Goal: Information Seeking & Learning: Learn about a topic

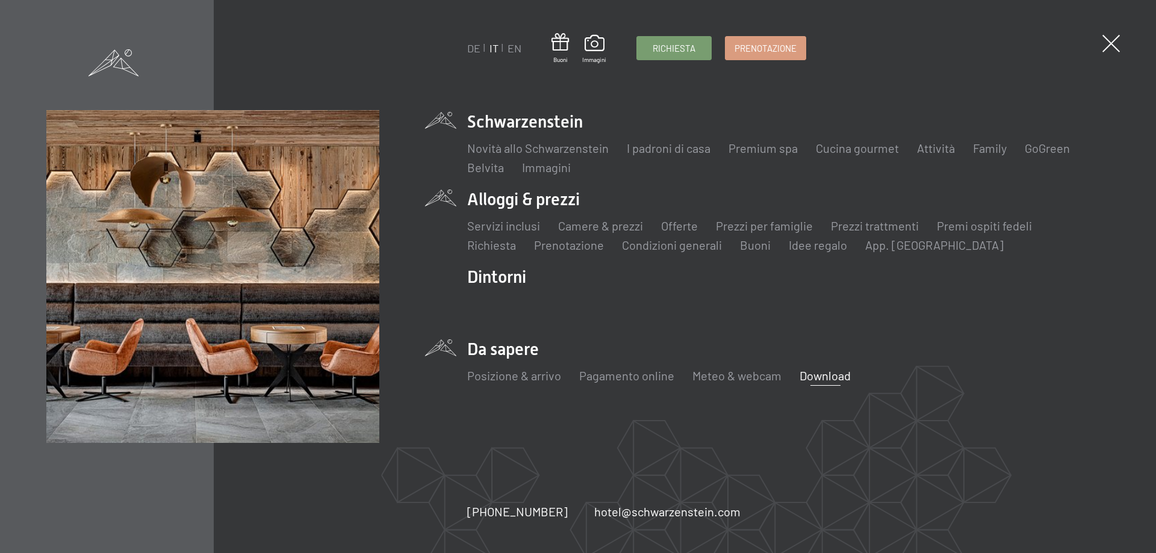
click at [825, 372] on link "Download" at bounding box center [824, 375] width 51 height 14
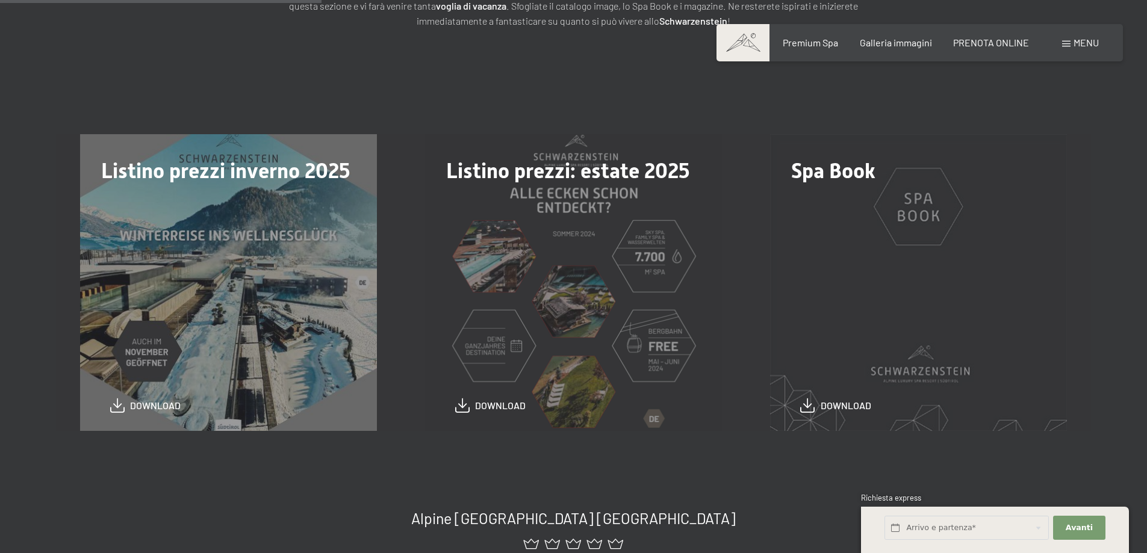
scroll to position [301, 0]
click at [909, 236] on div "Spa Book download" at bounding box center [918, 283] width 345 height 297
click at [828, 406] on span "download" at bounding box center [845, 403] width 51 height 13
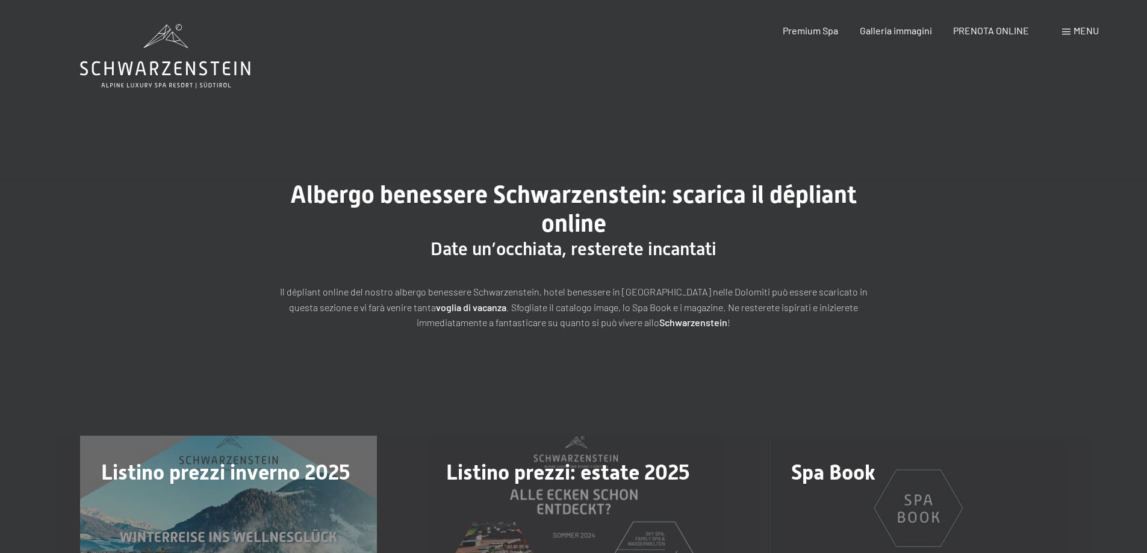
click at [1076, 28] on span "Menu" at bounding box center [1085, 30] width 25 height 11
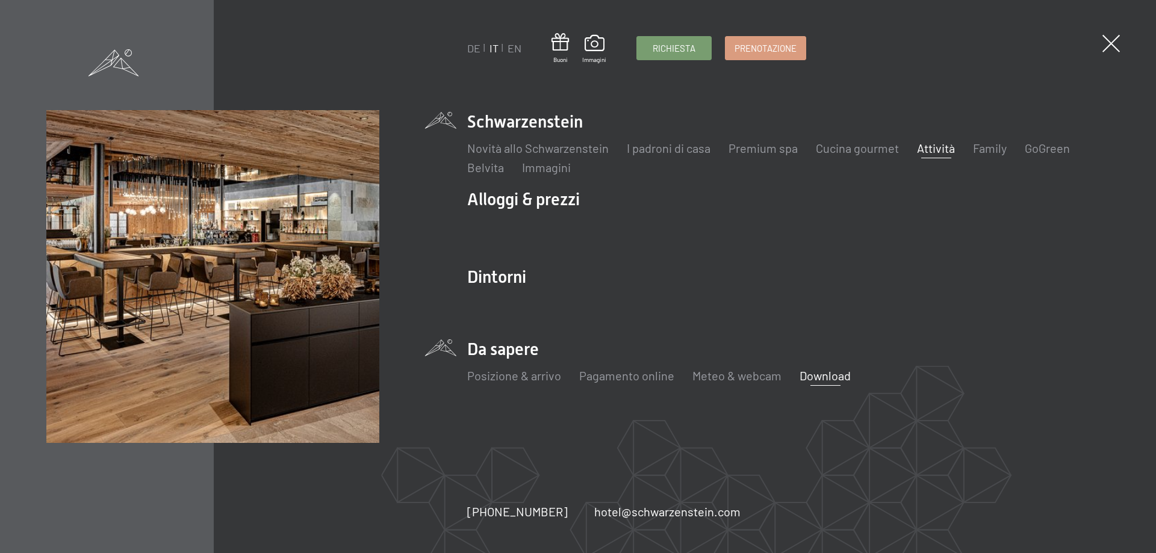
click at [924, 146] on link "Attività" at bounding box center [936, 148] width 38 height 14
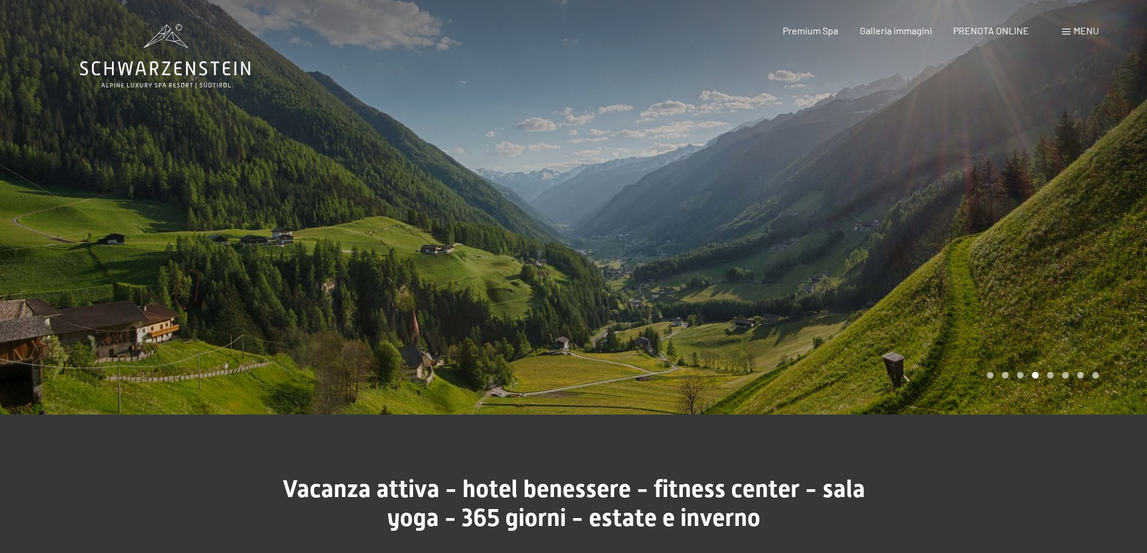
click at [1079, 34] on span "Menu" at bounding box center [1085, 30] width 25 height 11
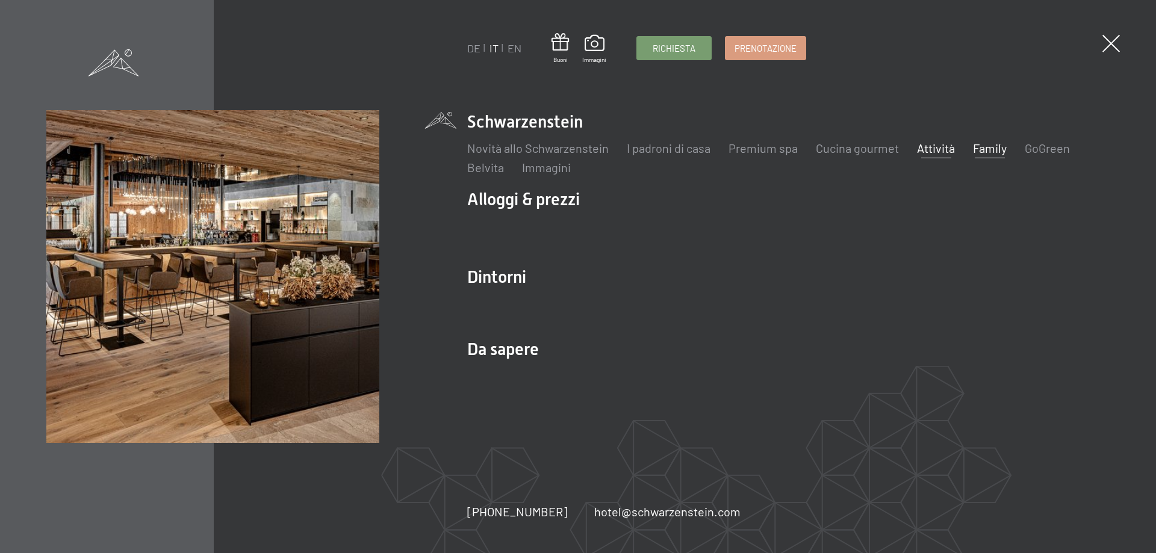
click at [984, 144] on link "Family" at bounding box center [990, 148] width 34 height 14
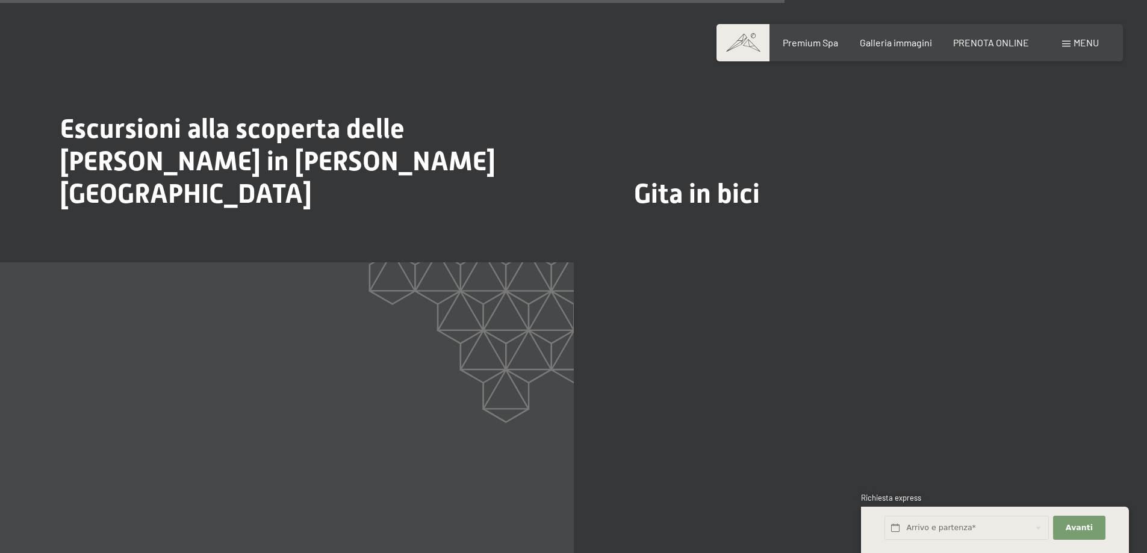
scroll to position [3973, 0]
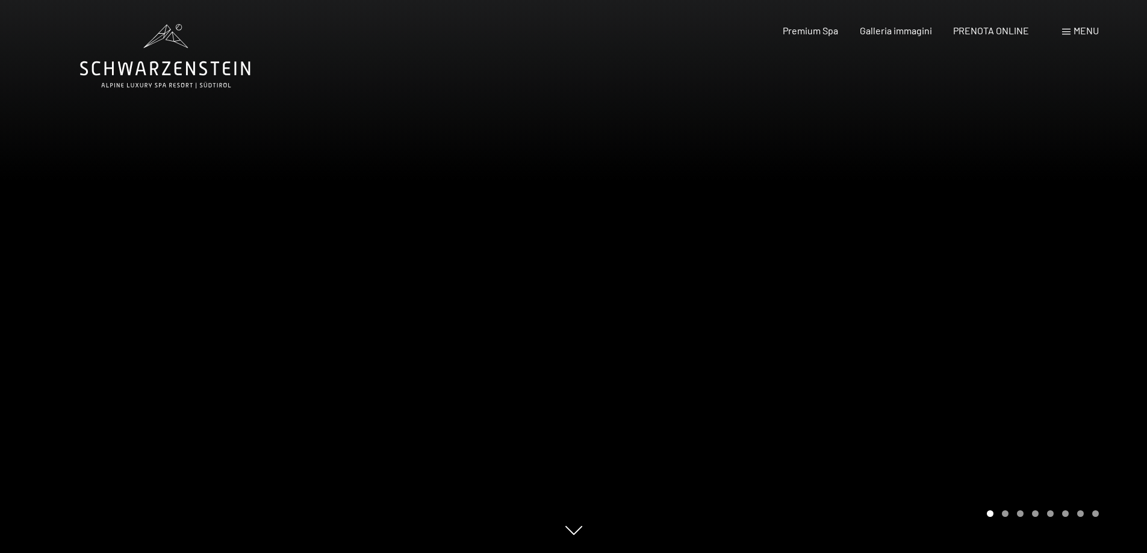
click at [1085, 33] on span "Menu" at bounding box center [1085, 30] width 25 height 11
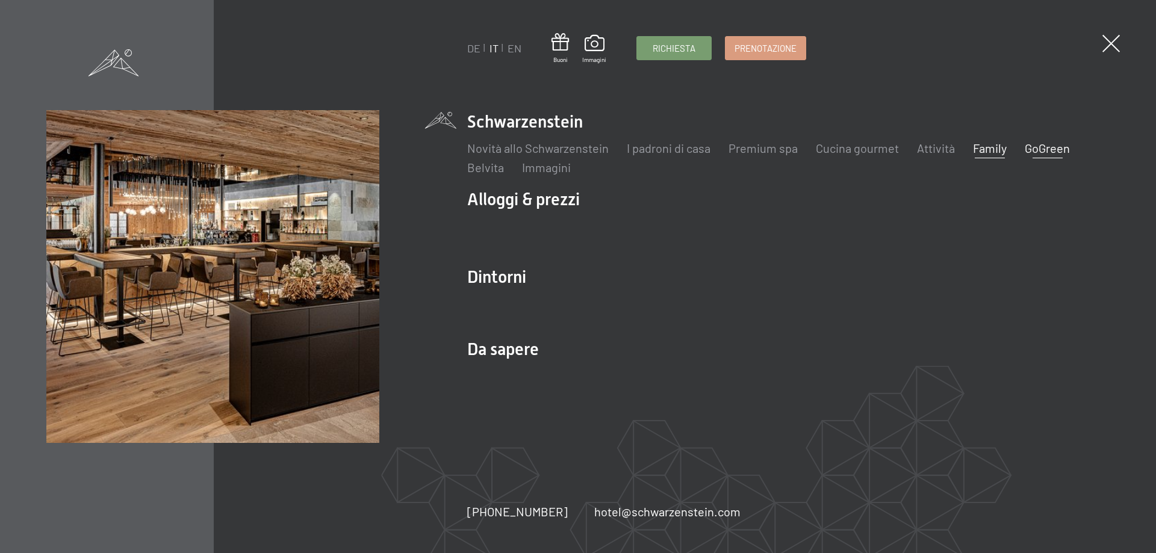
click at [1043, 150] on link "GoGreen" at bounding box center [1046, 148] width 45 height 14
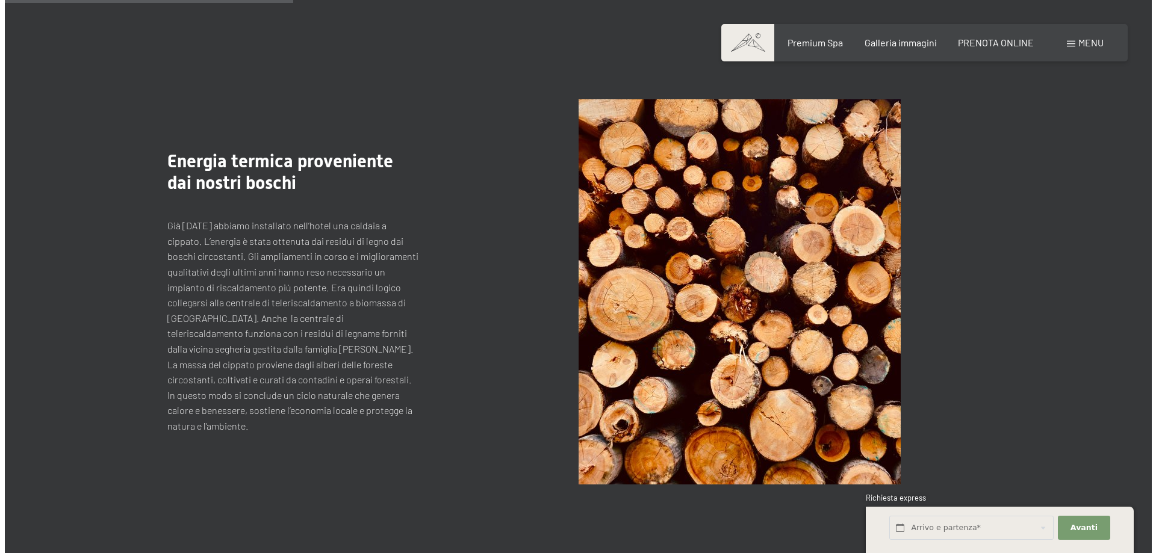
scroll to position [482, 0]
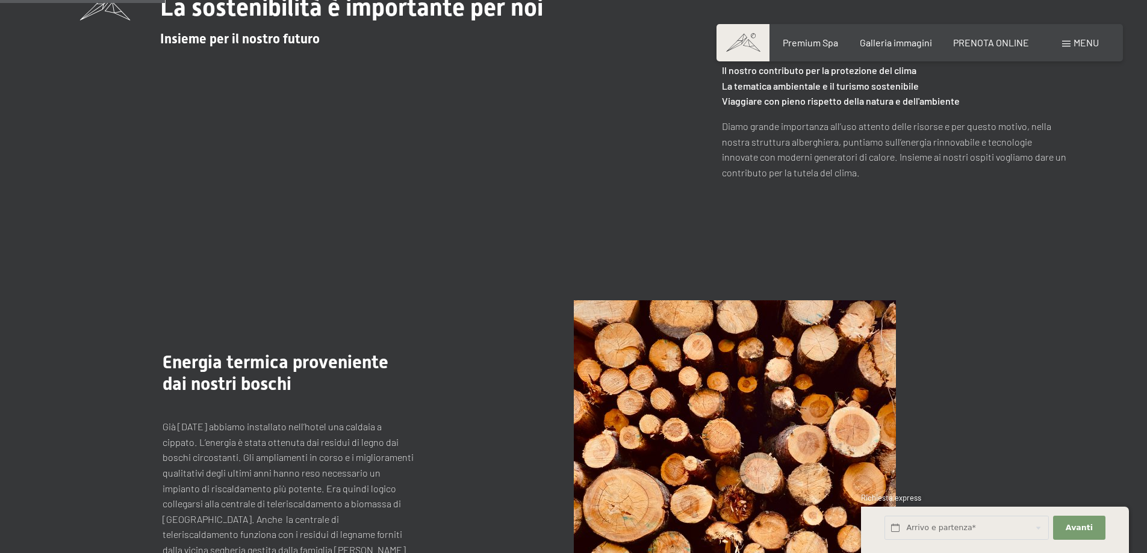
click at [1067, 42] on span at bounding box center [1066, 44] width 8 height 6
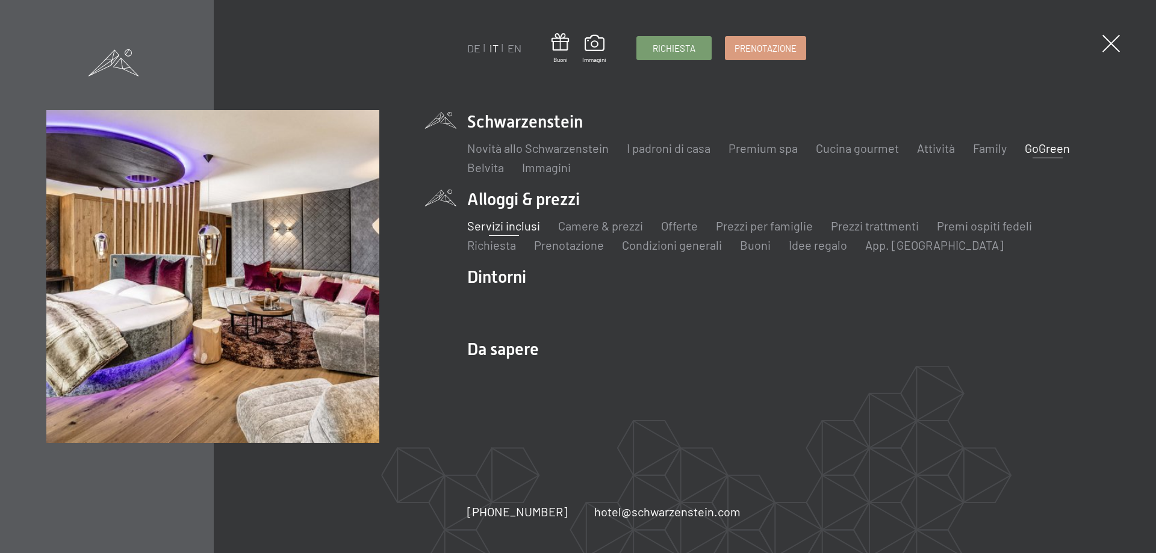
click at [516, 223] on link "Servizi inclusi" at bounding box center [503, 225] width 73 height 14
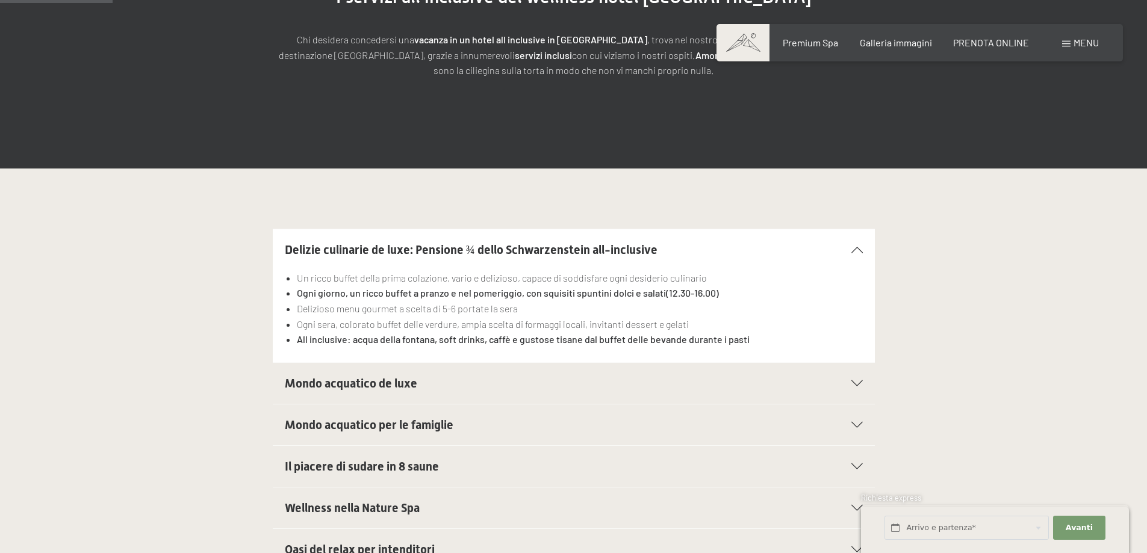
scroll to position [301, 0]
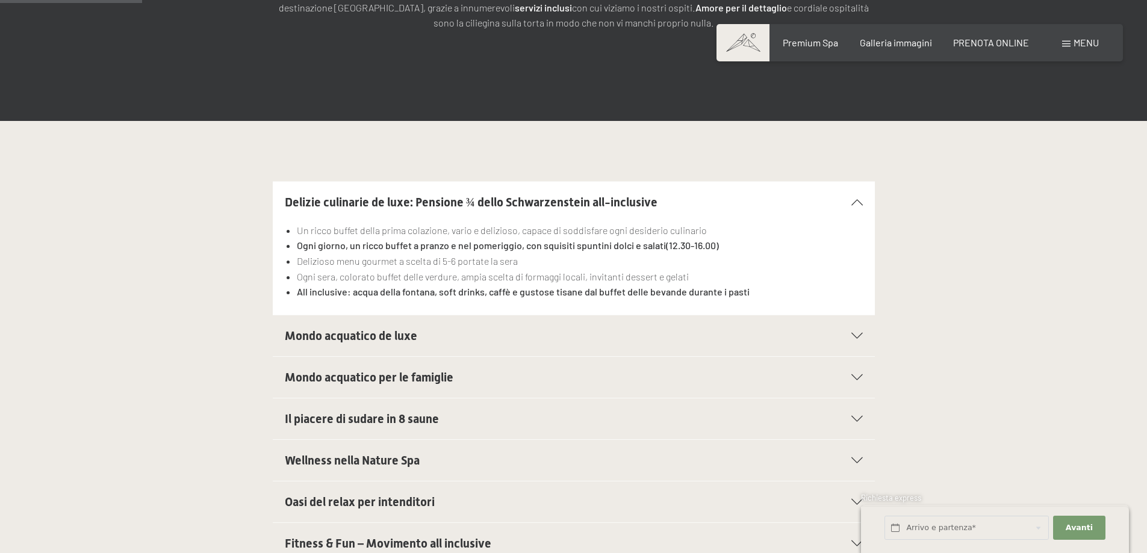
click at [853, 331] on div "Mondo acquatico de luxe" at bounding box center [574, 335] width 578 height 41
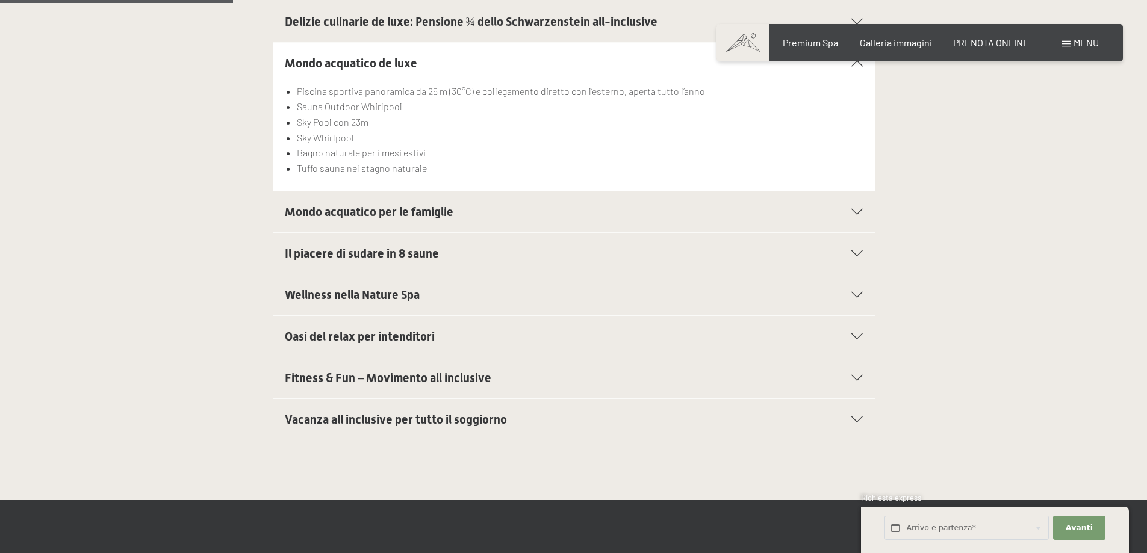
scroll to position [542, 0]
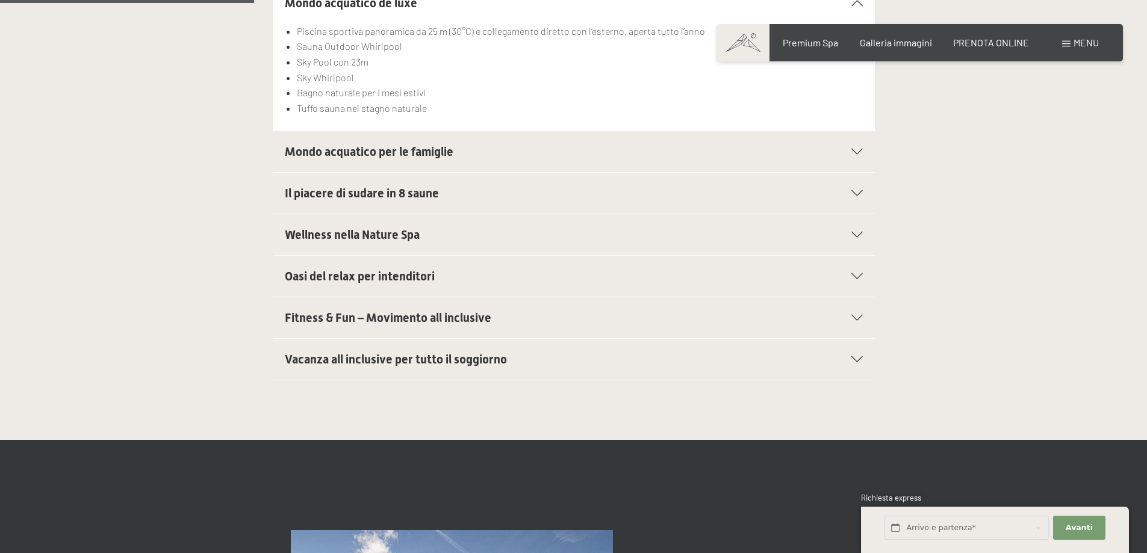
click at [849, 356] on div at bounding box center [849, 359] width 26 height 6
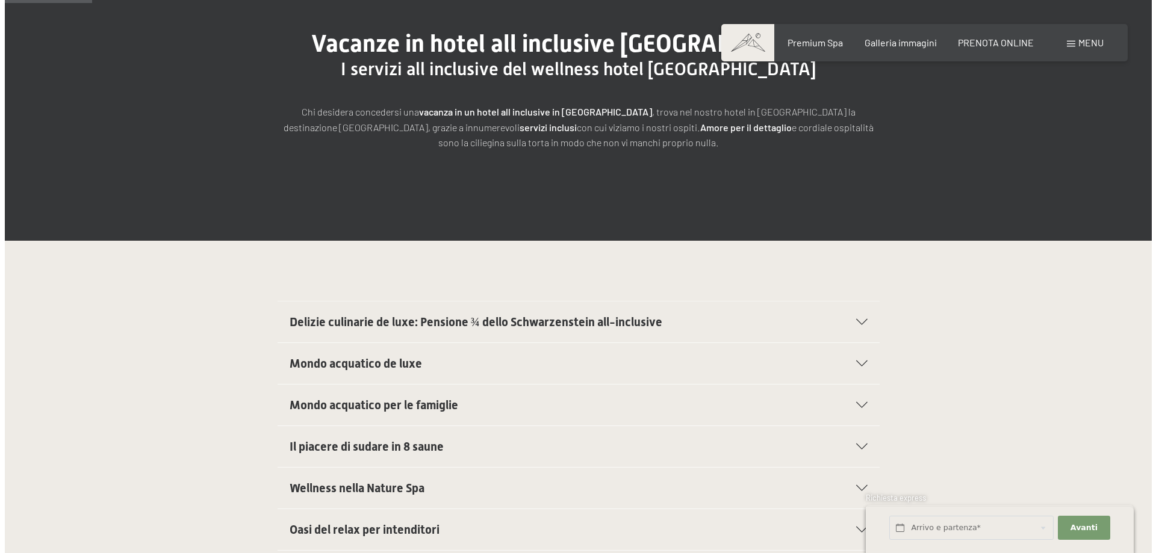
scroll to position [181, 0]
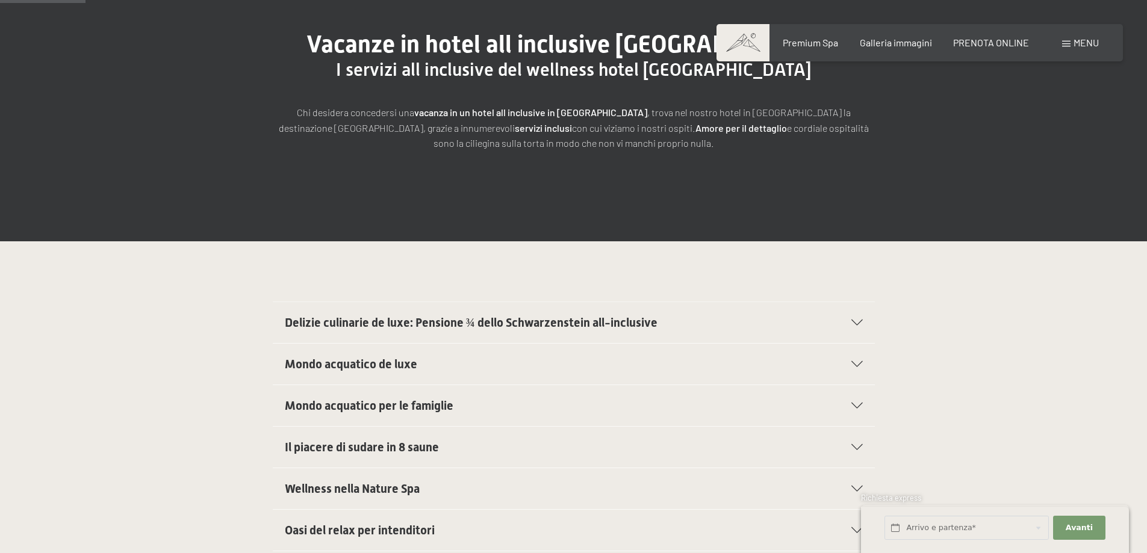
click at [1064, 39] on div "Menu" at bounding box center [1080, 42] width 37 height 13
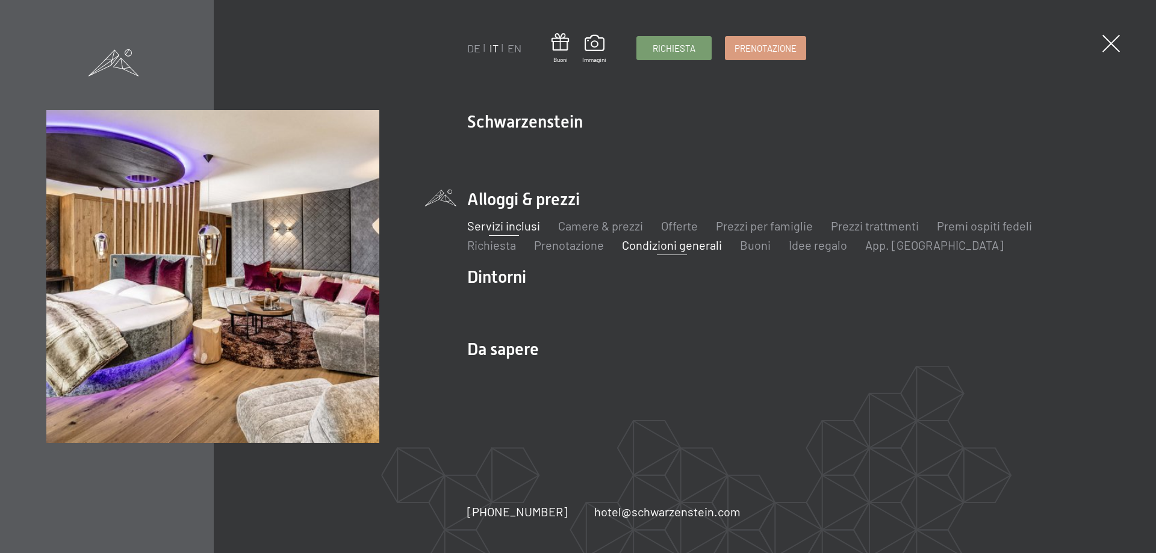
click at [648, 246] on link "Condizioni generali" at bounding box center [672, 245] width 100 height 14
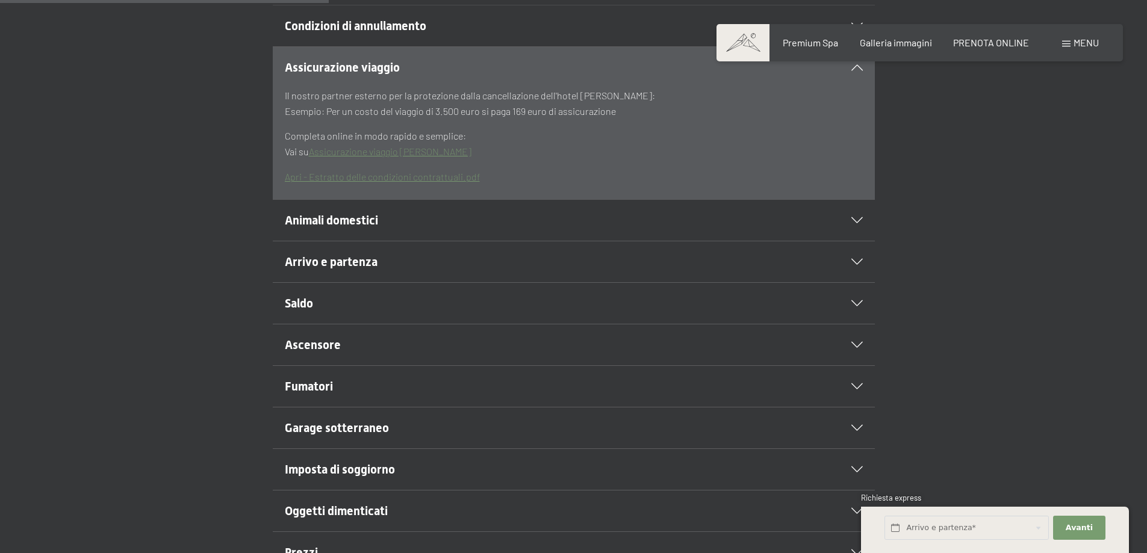
scroll to position [421, 0]
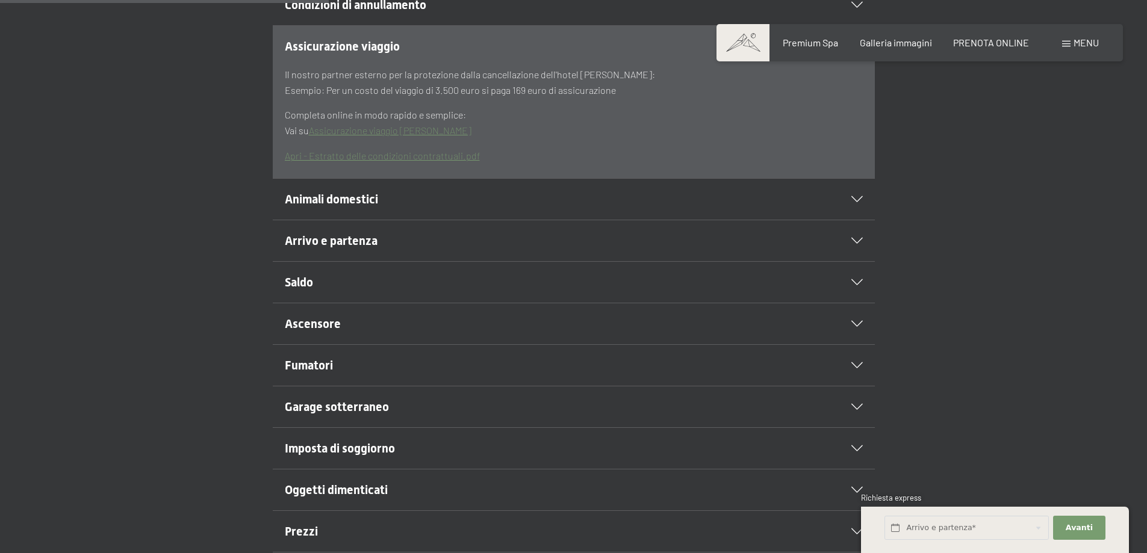
click at [851, 197] on icon at bounding box center [856, 199] width 11 height 6
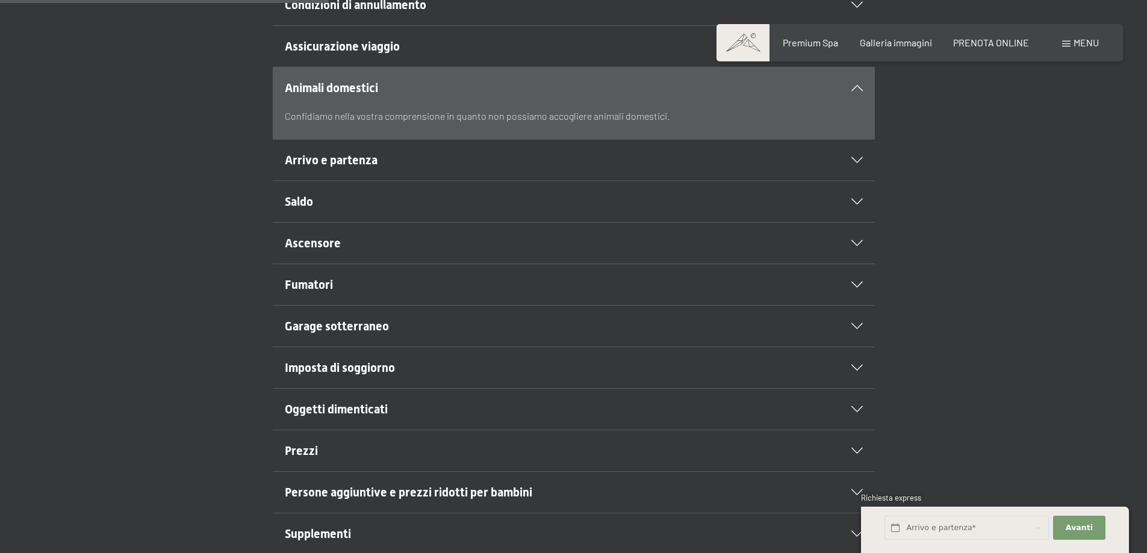
click at [855, 165] on div "Arrivo e partenza" at bounding box center [574, 160] width 578 height 41
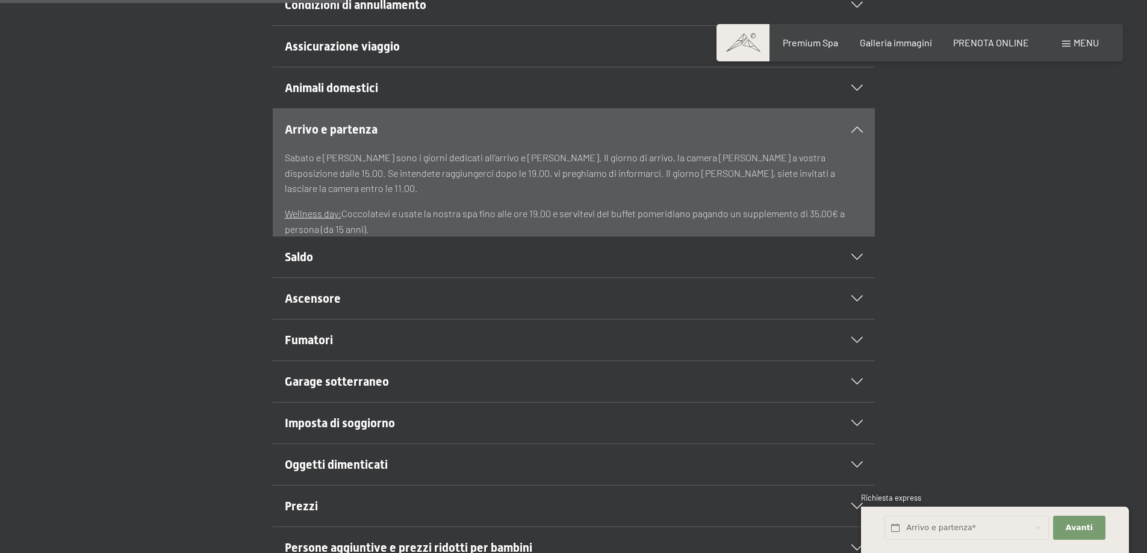
scroll to position [482, 0]
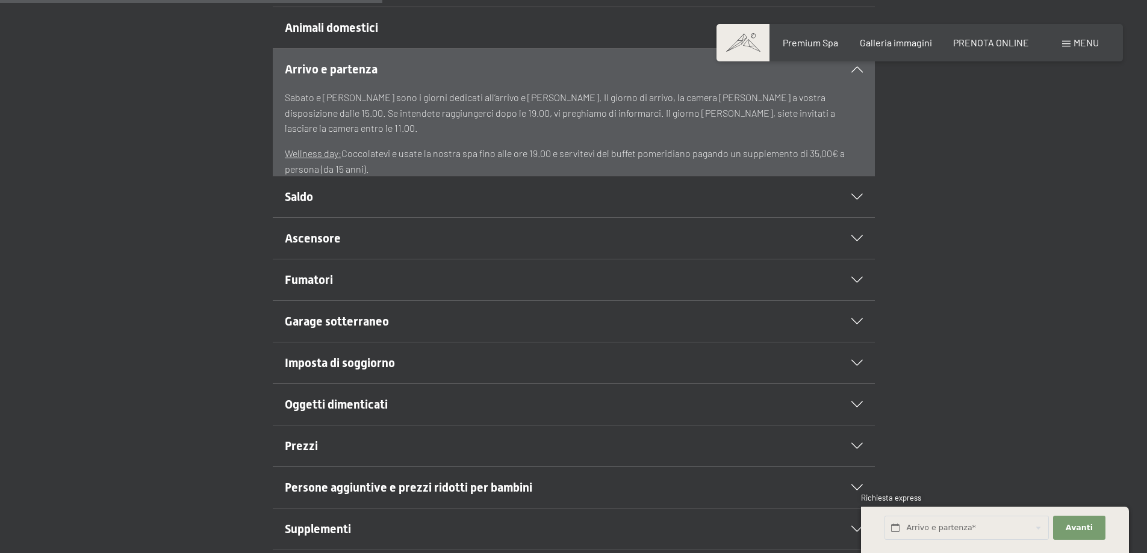
click at [855, 201] on div "Saldo" at bounding box center [574, 196] width 578 height 41
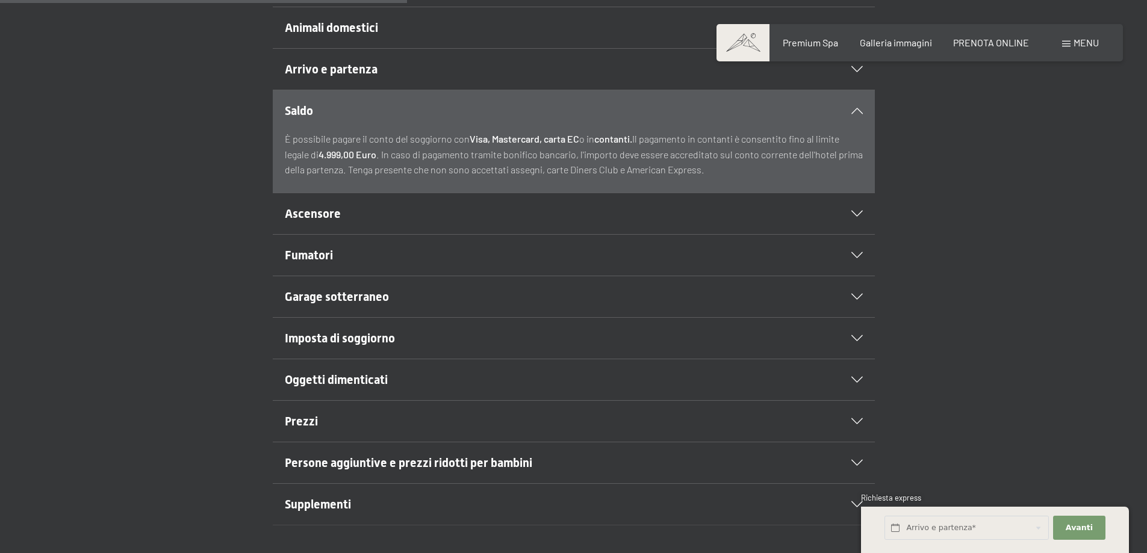
scroll to position [542, 0]
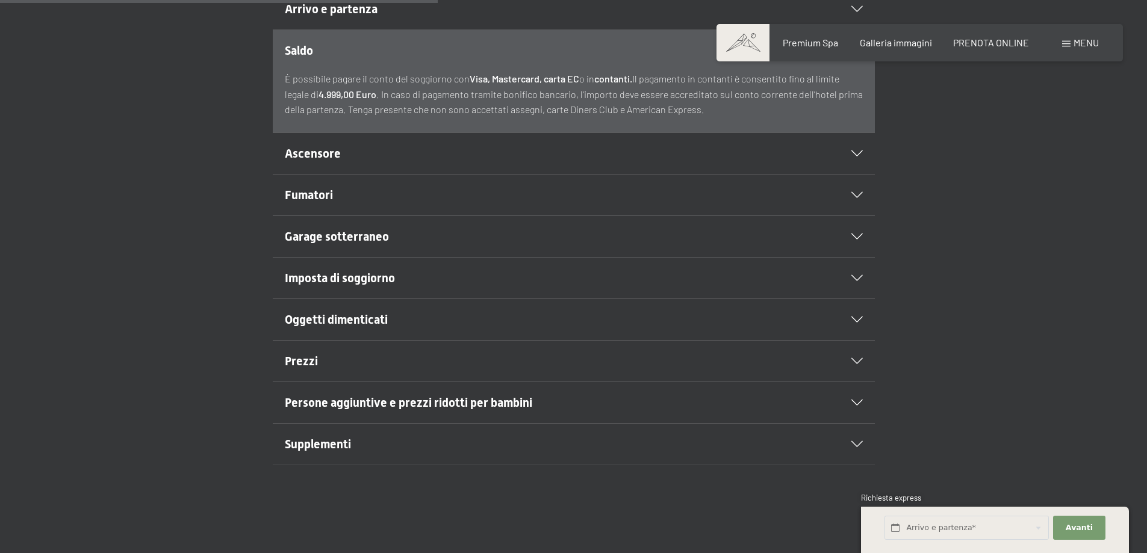
click at [851, 157] on div "Ascensore" at bounding box center [574, 153] width 578 height 41
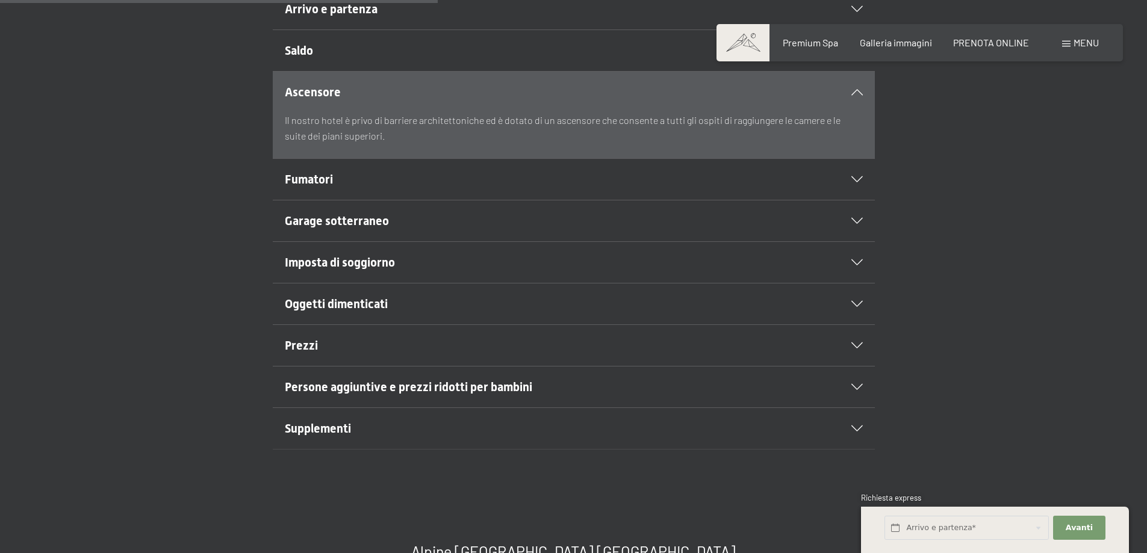
click at [855, 179] on icon at bounding box center [856, 179] width 11 height 6
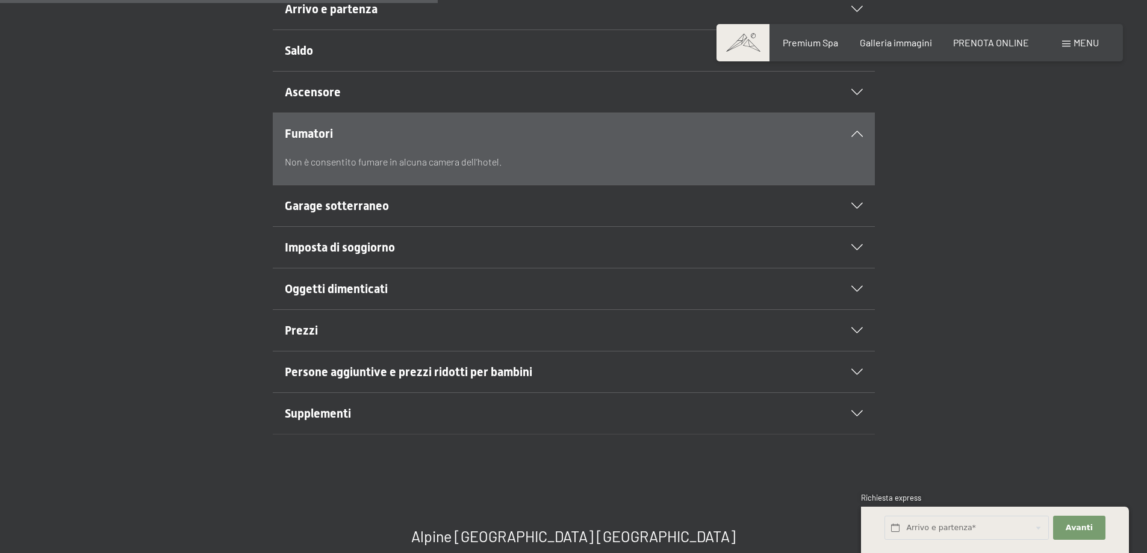
click at [855, 202] on div "Garage sotterraneo" at bounding box center [574, 205] width 578 height 41
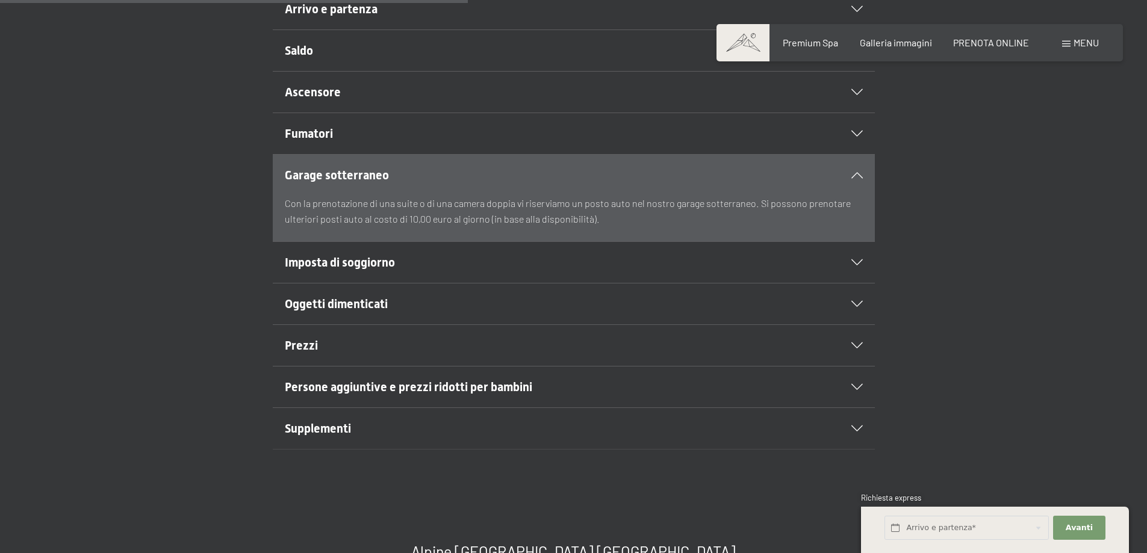
scroll to position [602, 0]
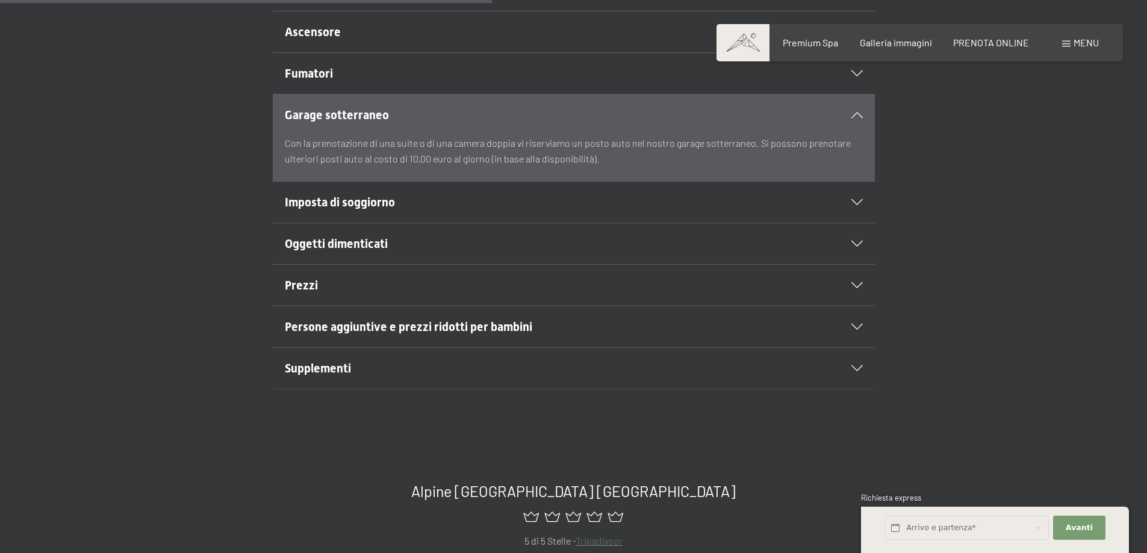
click at [860, 200] on icon at bounding box center [856, 202] width 11 height 6
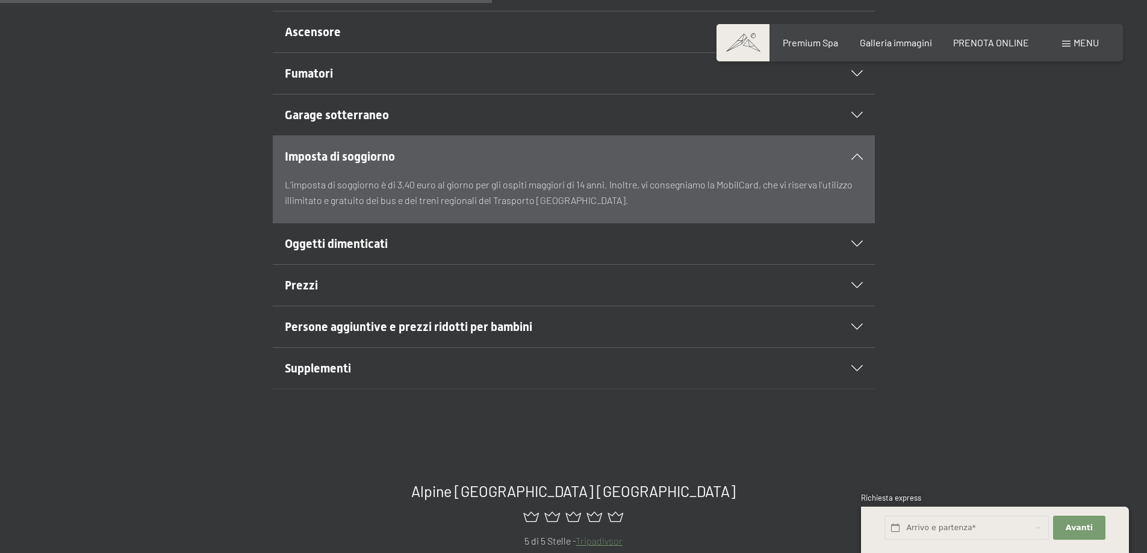
click at [854, 240] on div "Oggetti dimenticati" at bounding box center [574, 243] width 578 height 41
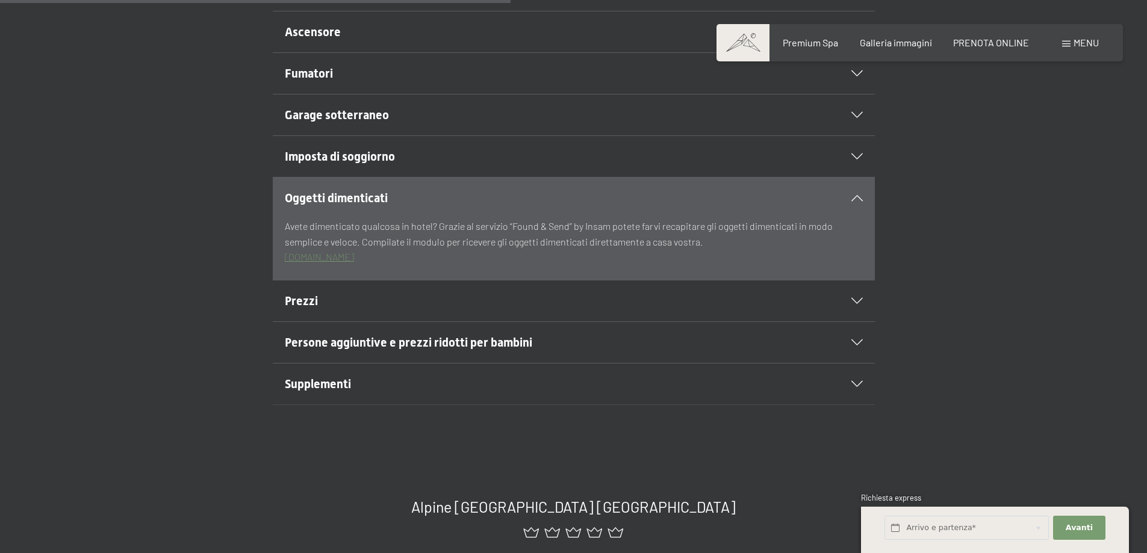
scroll to position [662, 0]
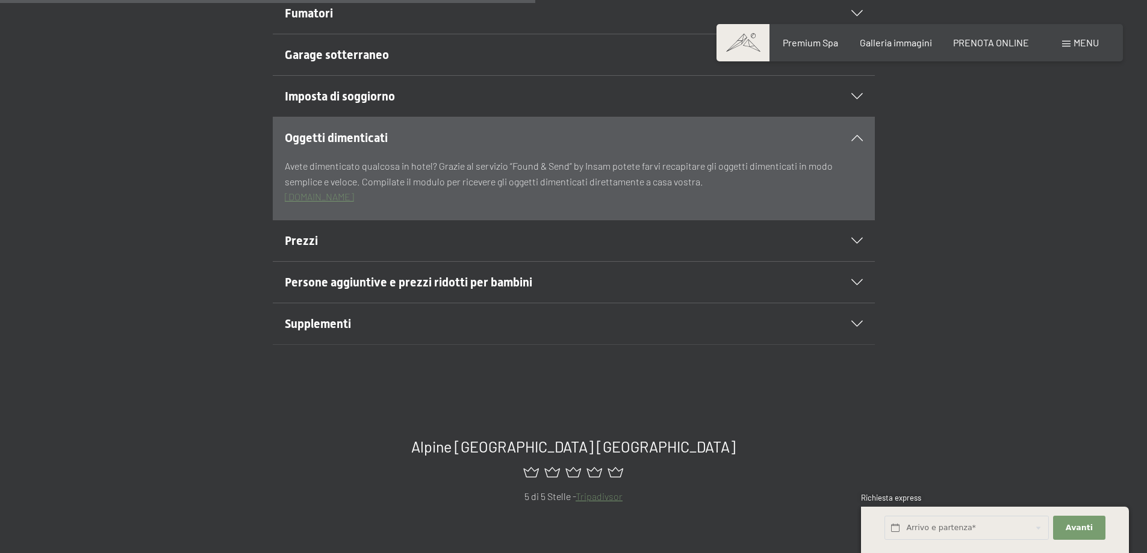
click at [848, 235] on div "Prezzi" at bounding box center [574, 240] width 578 height 41
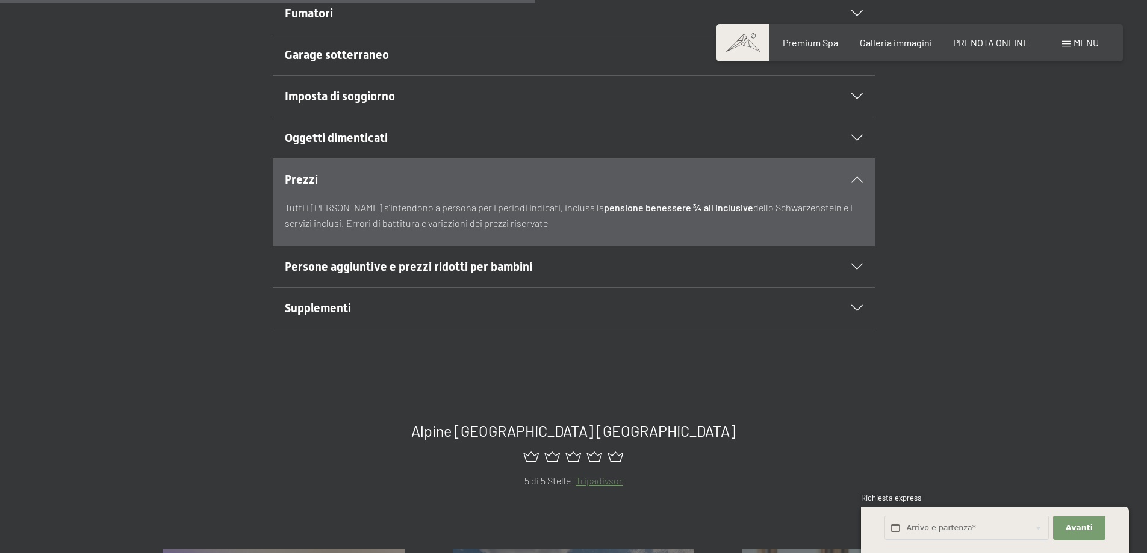
click at [858, 267] on icon at bounding box center [856, 267] width 11 height 6
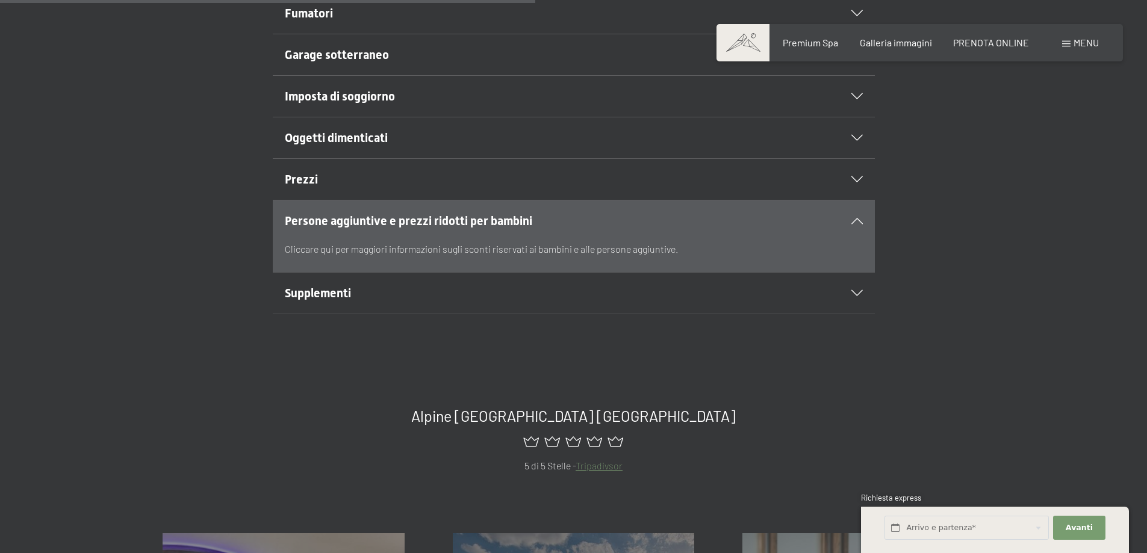
click at [854, 288] on div "Supplementi" at bounding box center [574, 293] width 578 height 41
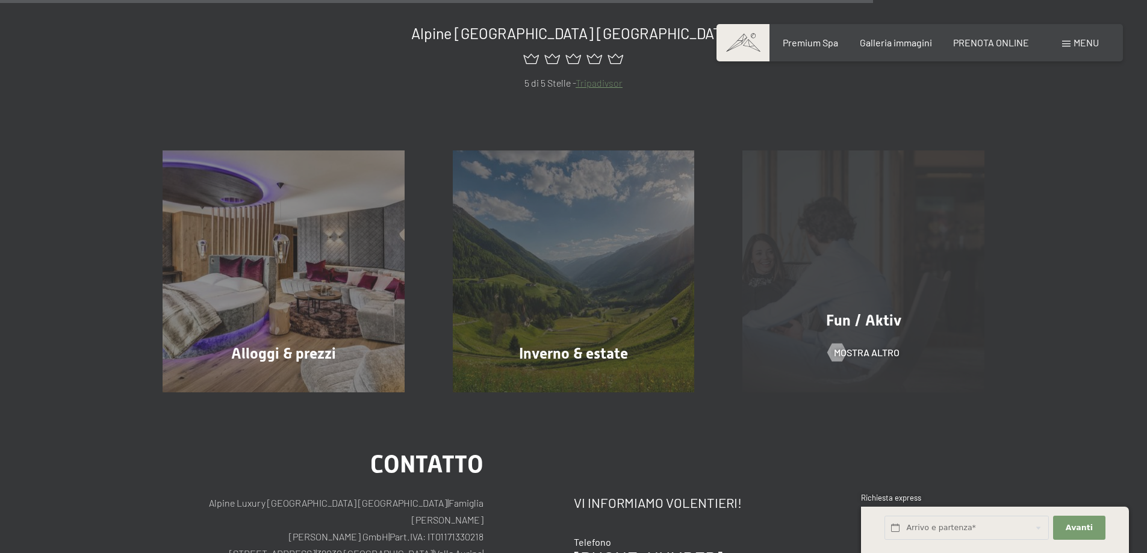
scroll to position [1144, 0]
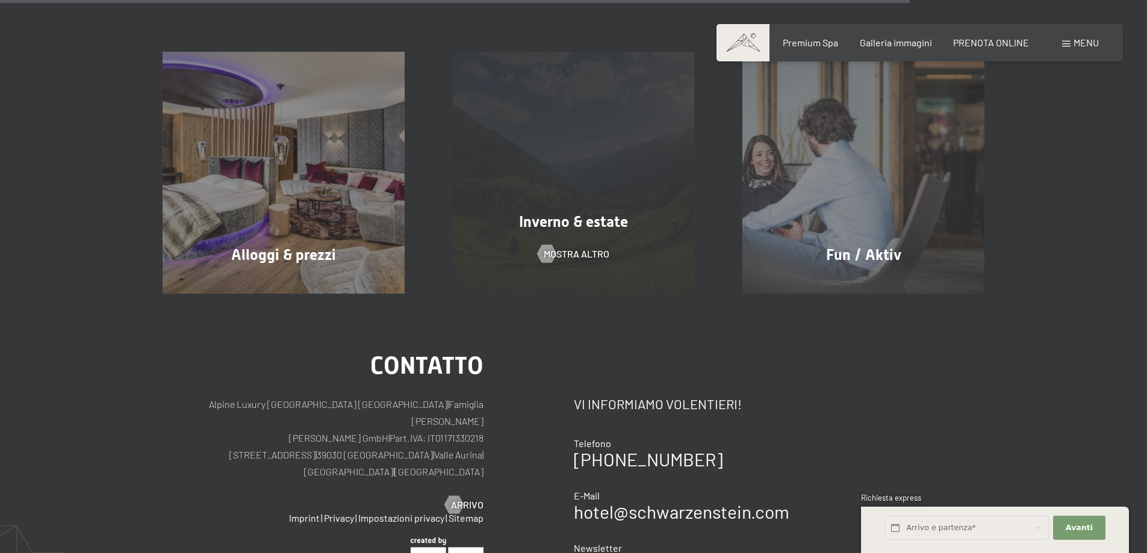
click at [621, 225] on span "Inverno & estate" at bounding box center [573, 221] width 109 height 17
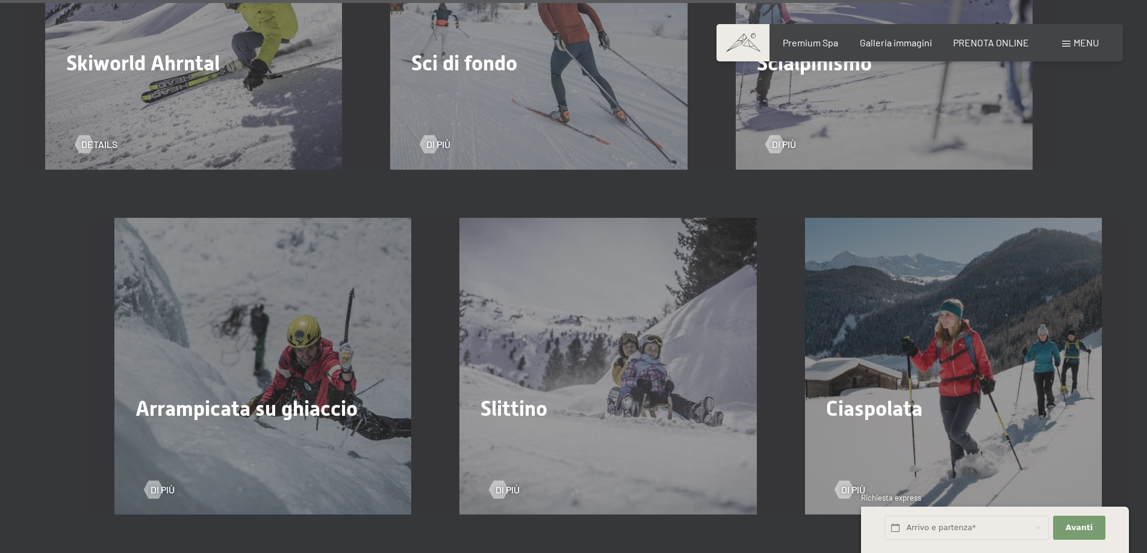
scroll to position [3491, 0]
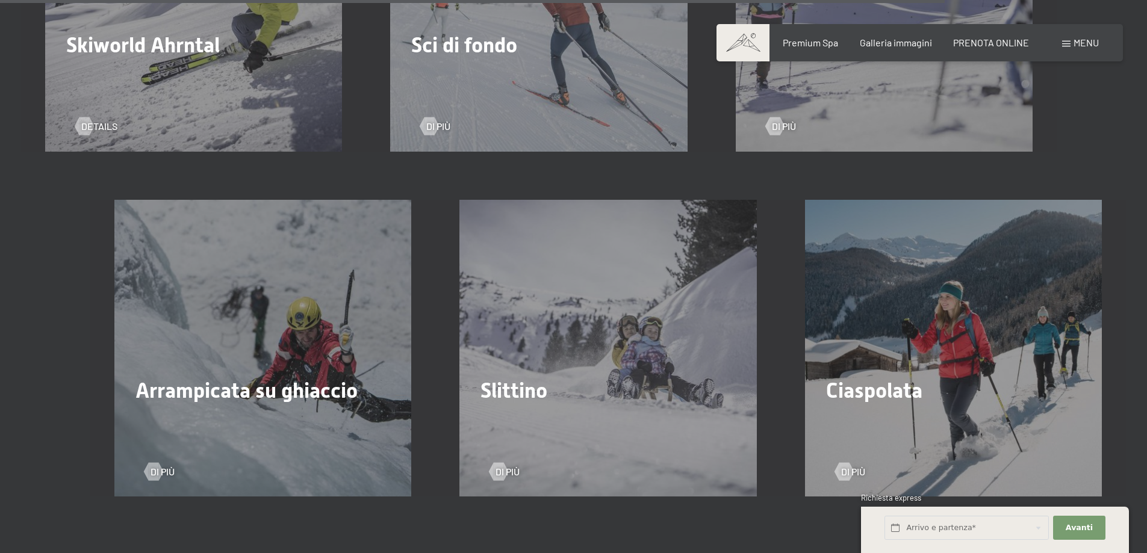
click at [612, 320] on div "Slittino Di più" at bounding box center [607, 348] width 345 height 297
click at [503, 462] on div at bounding box center [499, 471] width 10 height 18
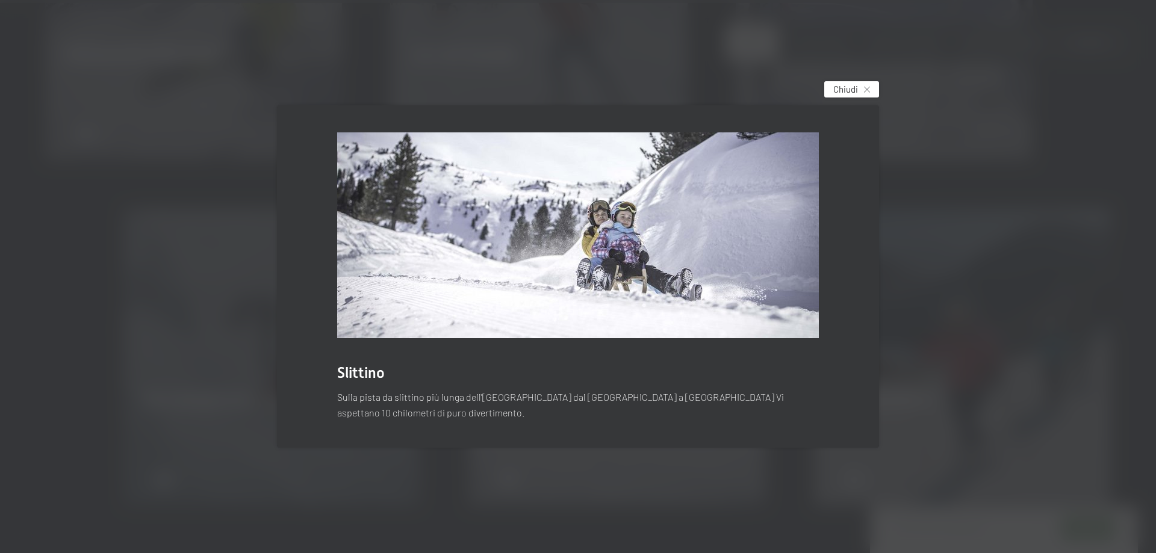
click at [857, 92] on span "Chiudi" at bounding box center [845, 89] width 25 height 13
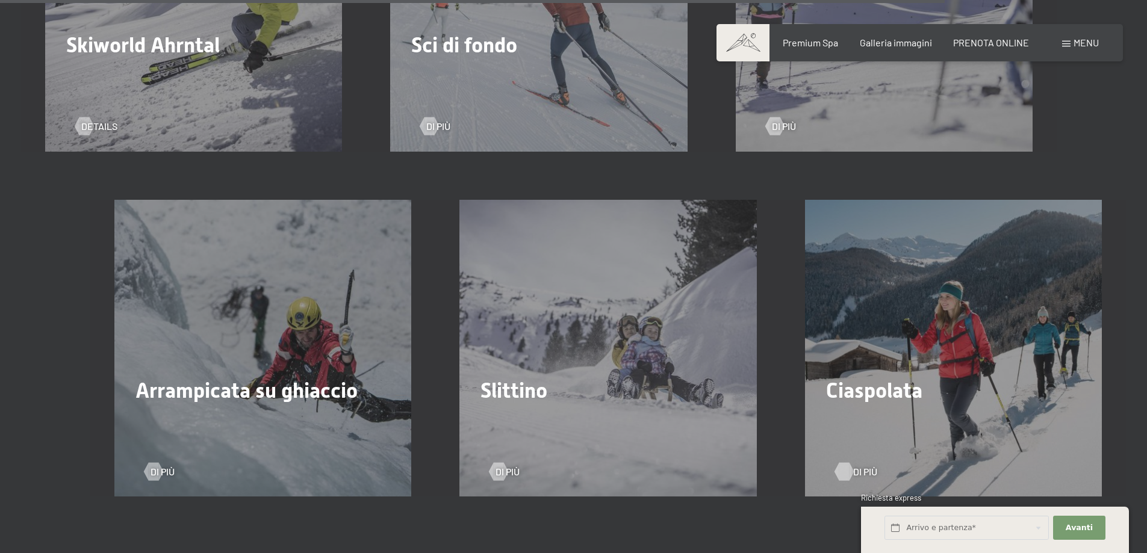
click at [855, 465] on span "Di più" at bounding box center [865, 471] width 24 height 13
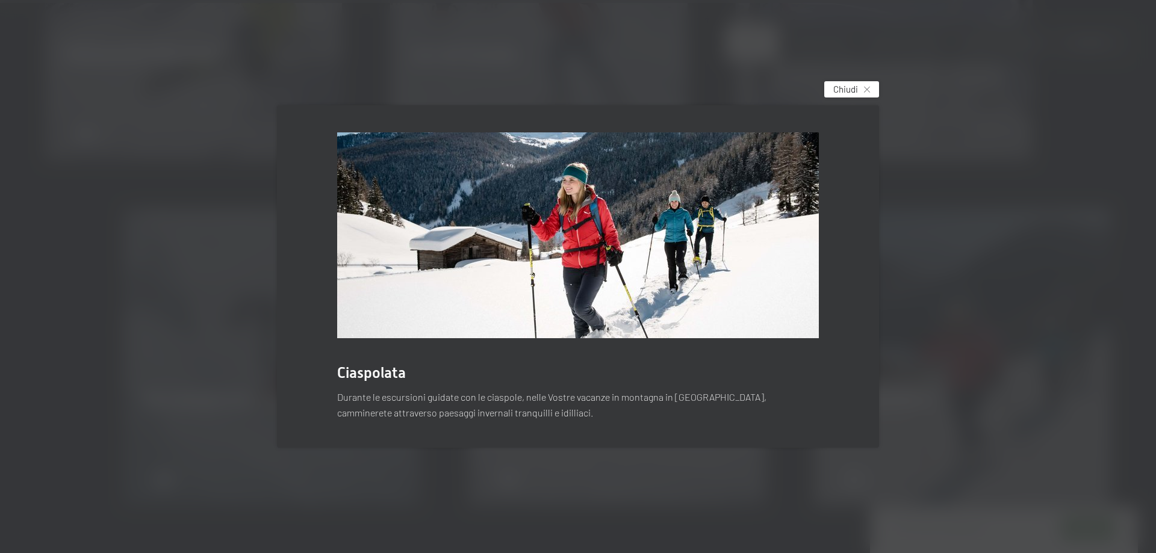
click at [869, 85] on div "Chiudi" at bounding box center [851, 89] width 55 height 16
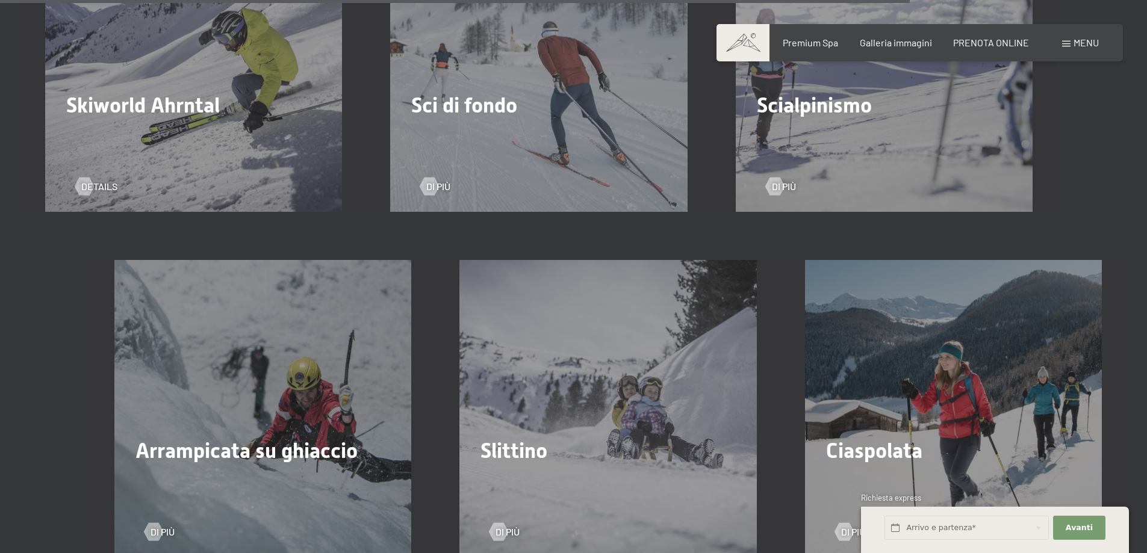
scroll to position [3311, 0]
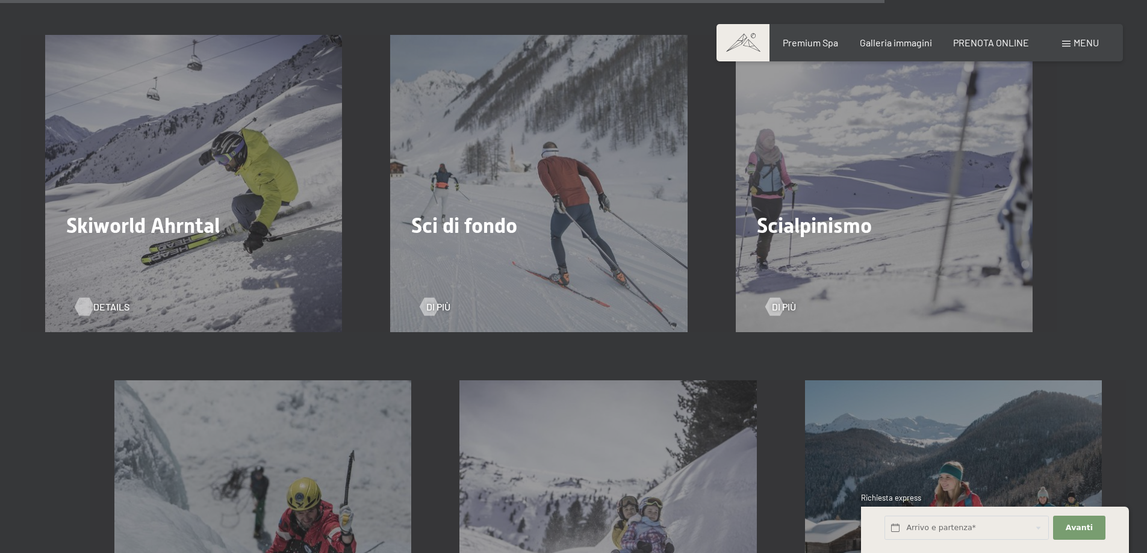
click at [81, 298] on div at bounding box center [84, 307] width 10 height 18
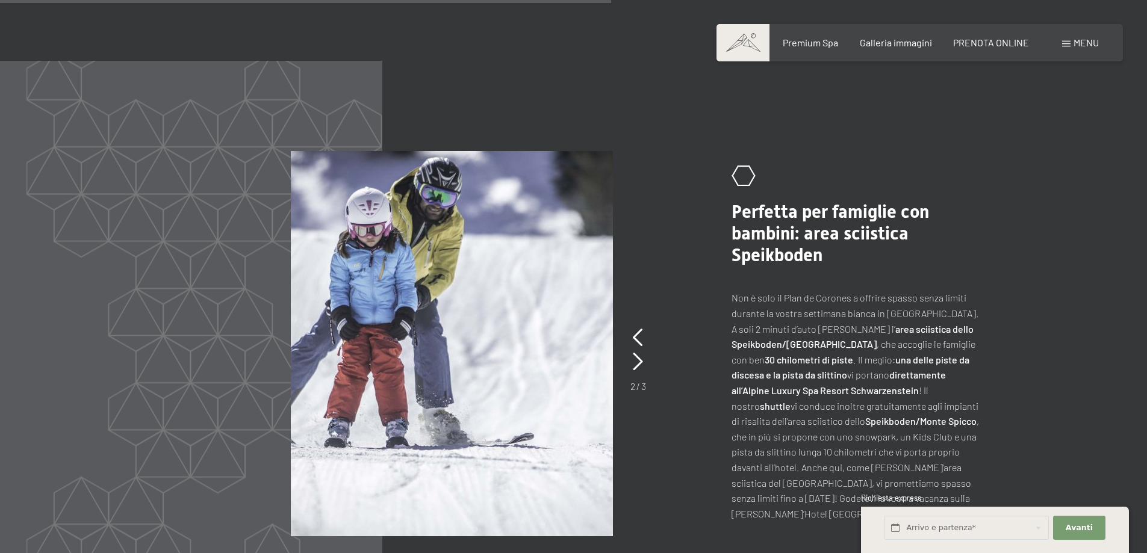
scroll to position [1986, 0]
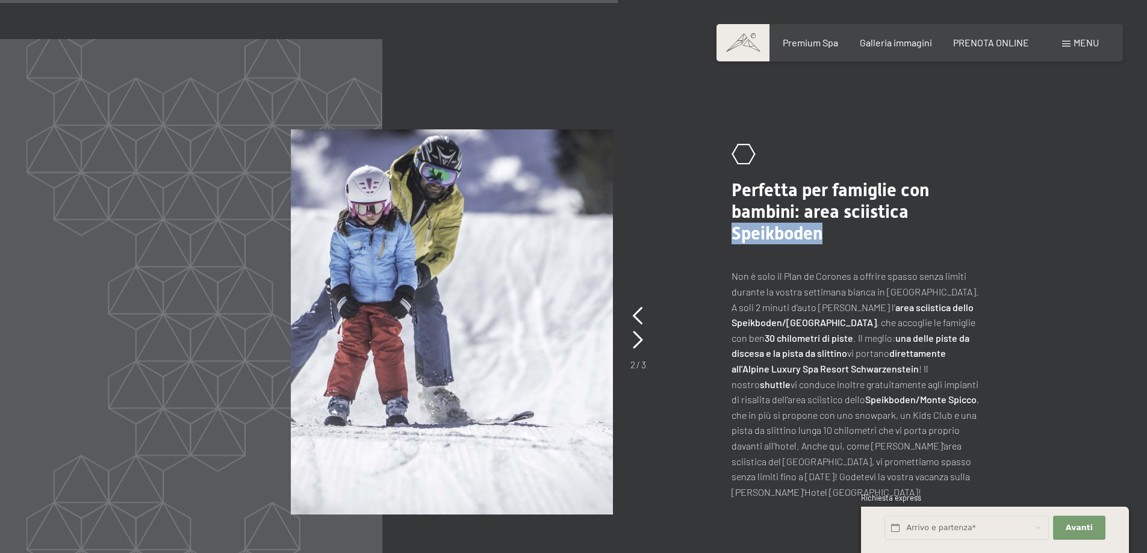
drag, startPoint x: 734, startPoint y: 211, endPoint x: 824, endPoint y: 209, distance: 89.7
click at [824, 209] on h2 "Perfetta per famiglie con bambini: area sciistica Speikboden" at bounding box center [857, 211] width 253 height 65
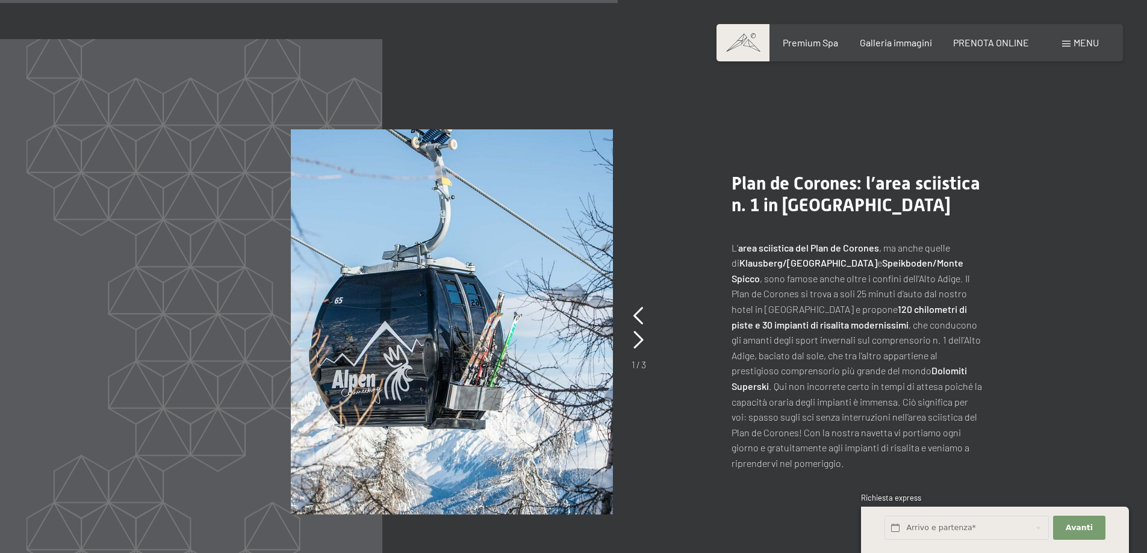
drag, startPoint x: 810, startPoint y: 212, endPoint x: 690, endPoint y: 237, distance: 122.3
click at [690, 237] on picture at bounding box center [496, 321] width 411 height 385
